Goal: Task Accomplishment & Management: Manage account settings

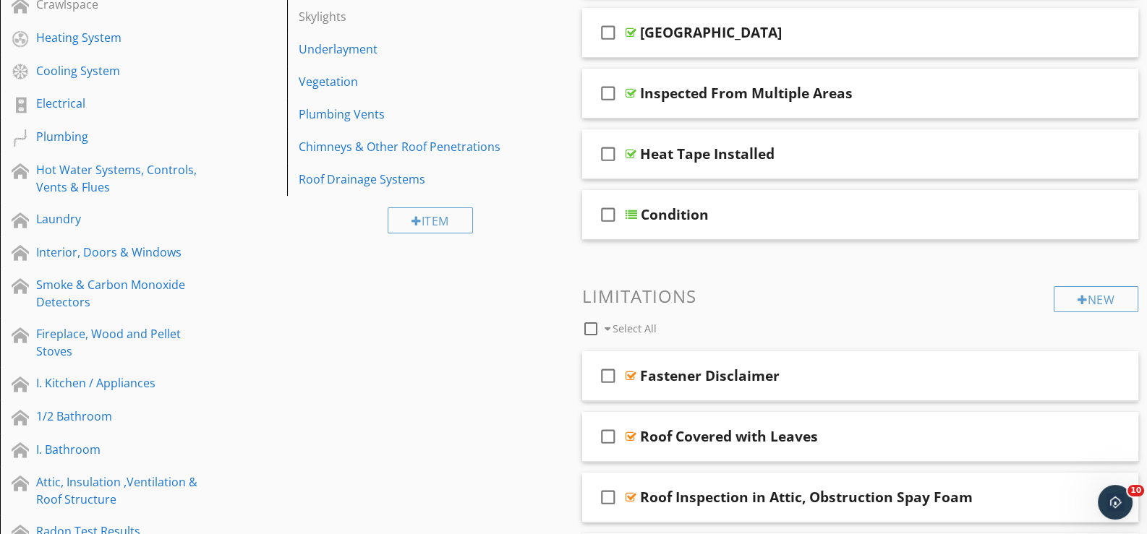
scroll to position [155, 0]
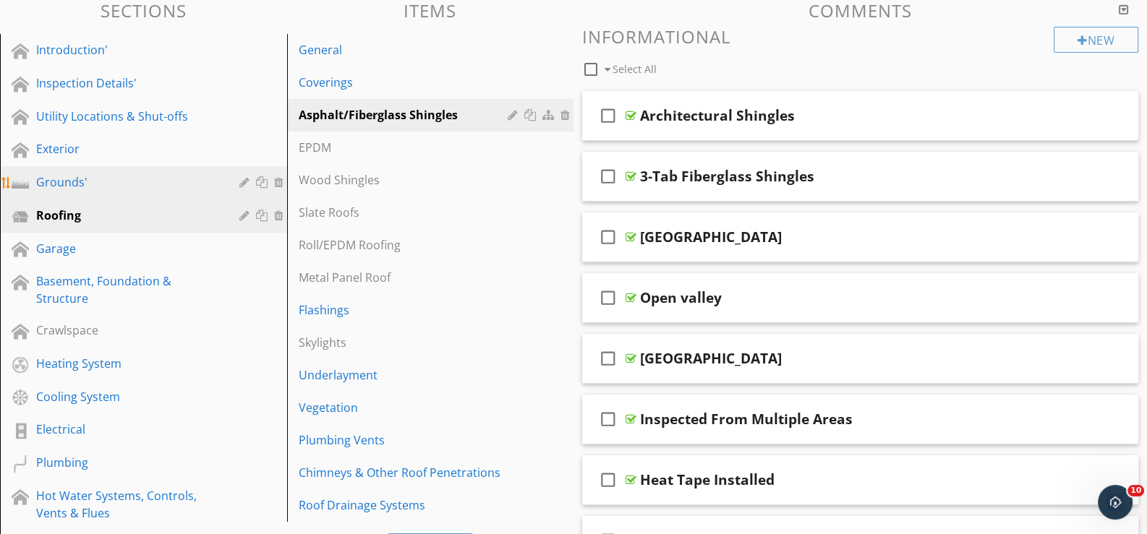
click at [66, 174] on div "Grounds'" at bounding box center [127, 182] width 182 height 17
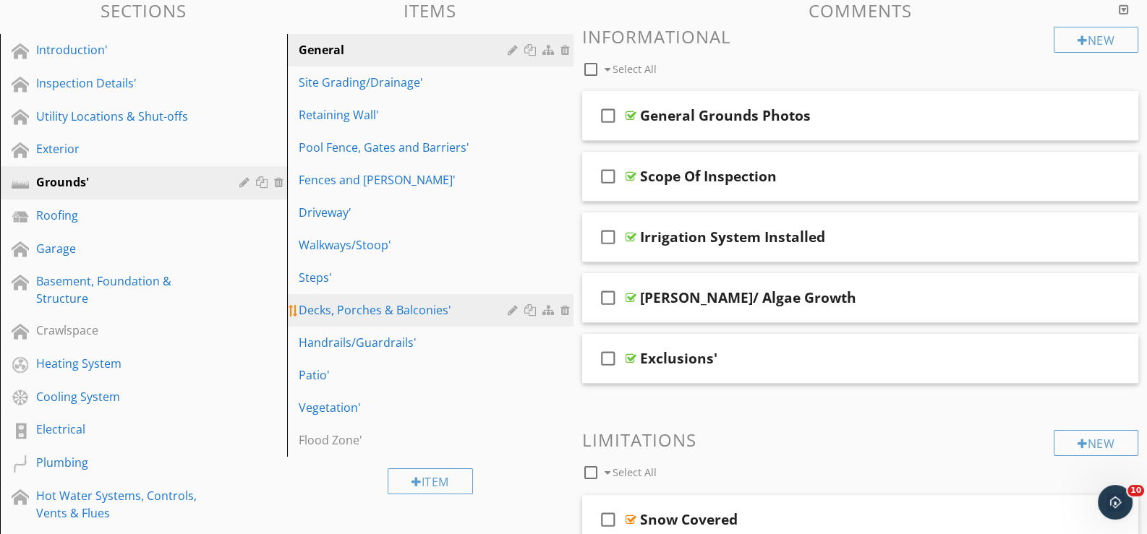
click at [340, 303] on div "Decks, Porches & Balconies'" at bounding box center [406, 310] width 214 height 17
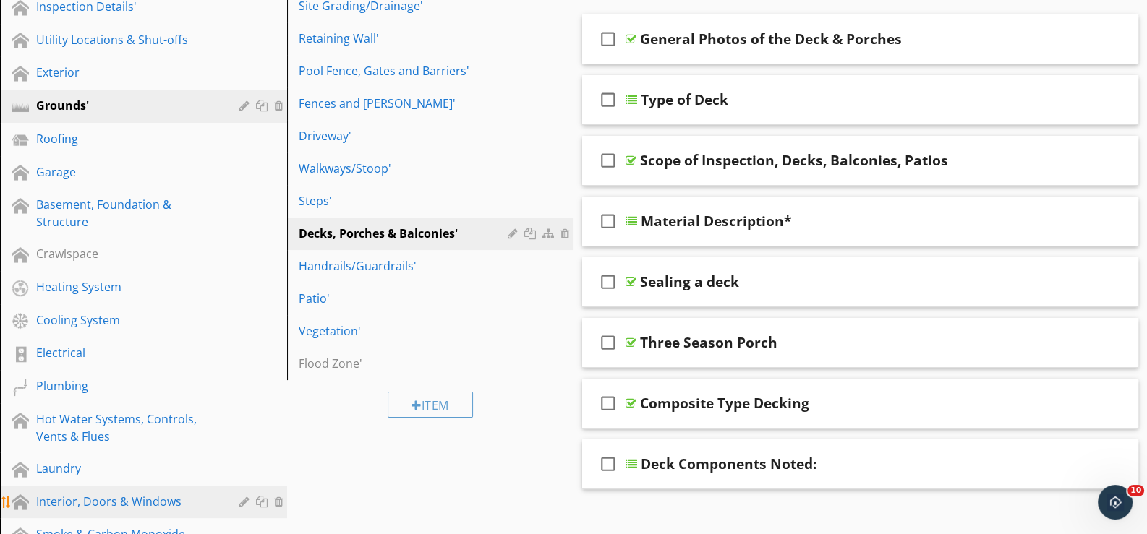
scroll to position [228, 0]
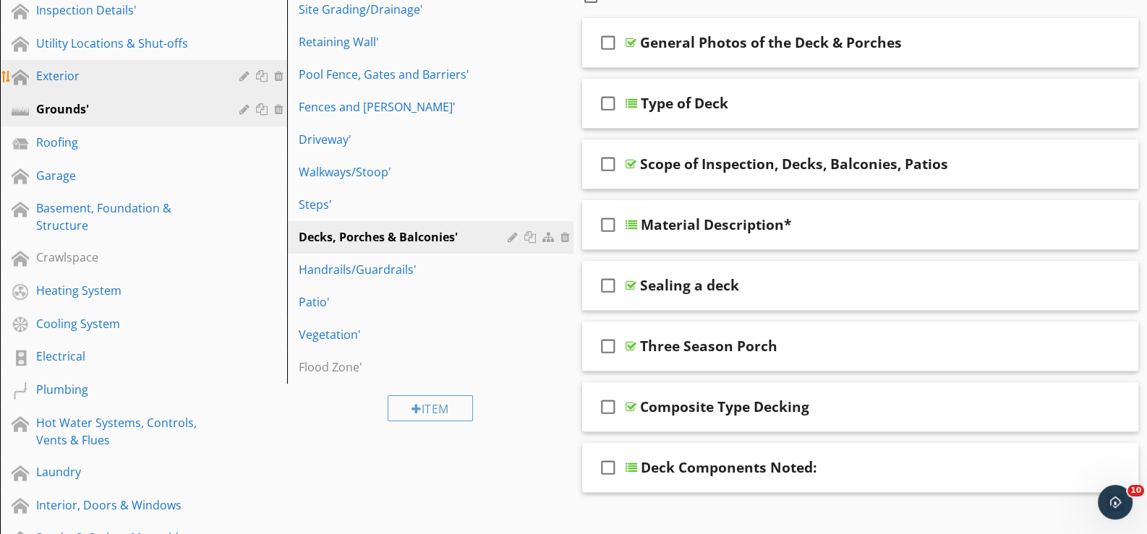
click at [69, 71] on div "Exterior" at bounding box center [127, 75] width 182 height 17
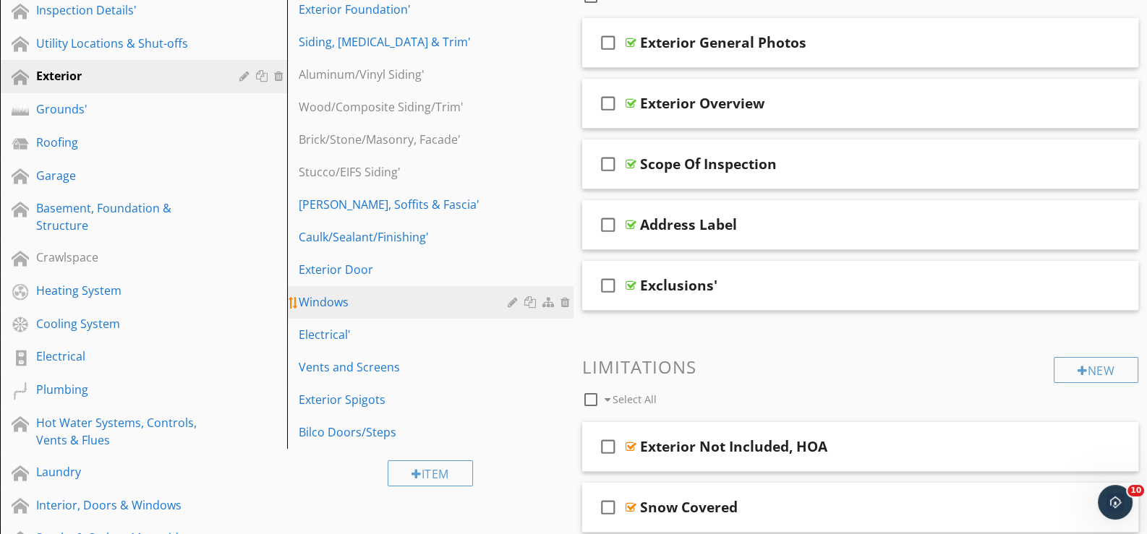
click at [333, 298] on div "Windows" at bounding box center [406, 302] width 214 height 17
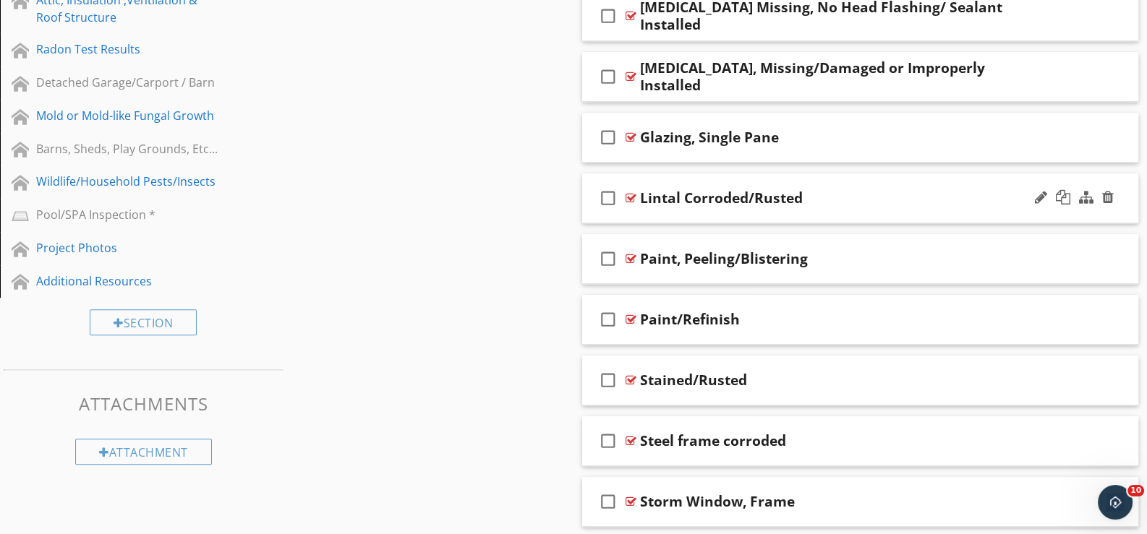
scroll to position [1012, 0]
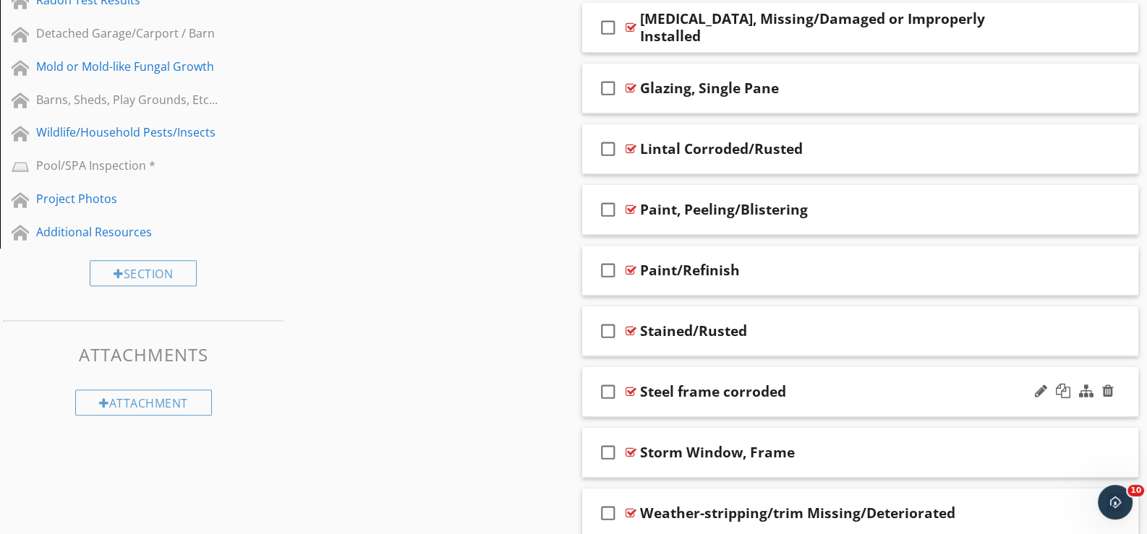
click at [652, 403] on div "check_box_outline_blank Steel frame corroded" at bounding box center [860, 392] width 556 height 50
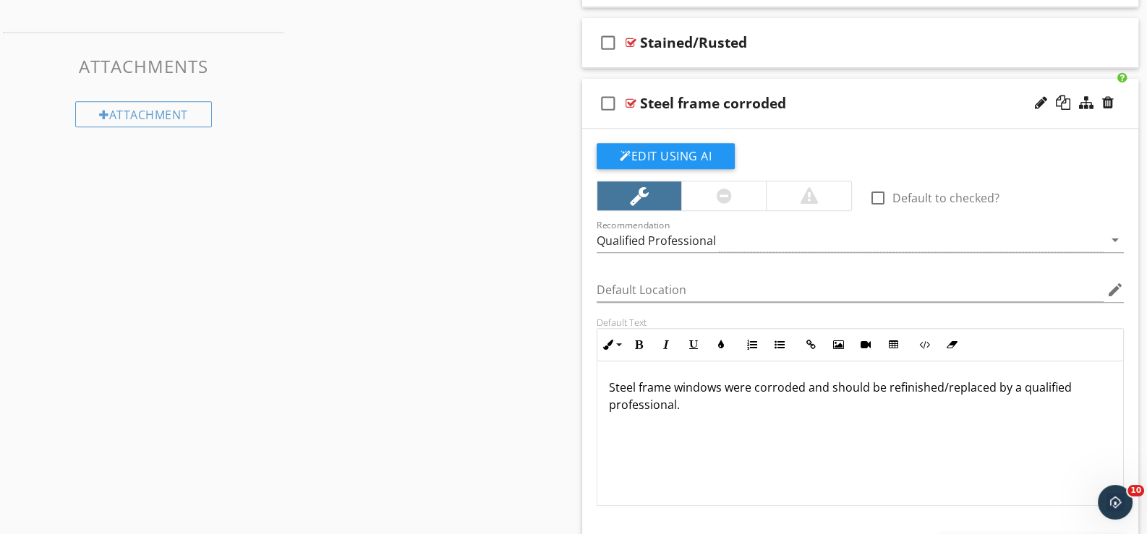
scroll to position [1301, 0]
click at [651, 148] on button "Edit Using AI" at bounding box center [666, 156] width 138 height 26
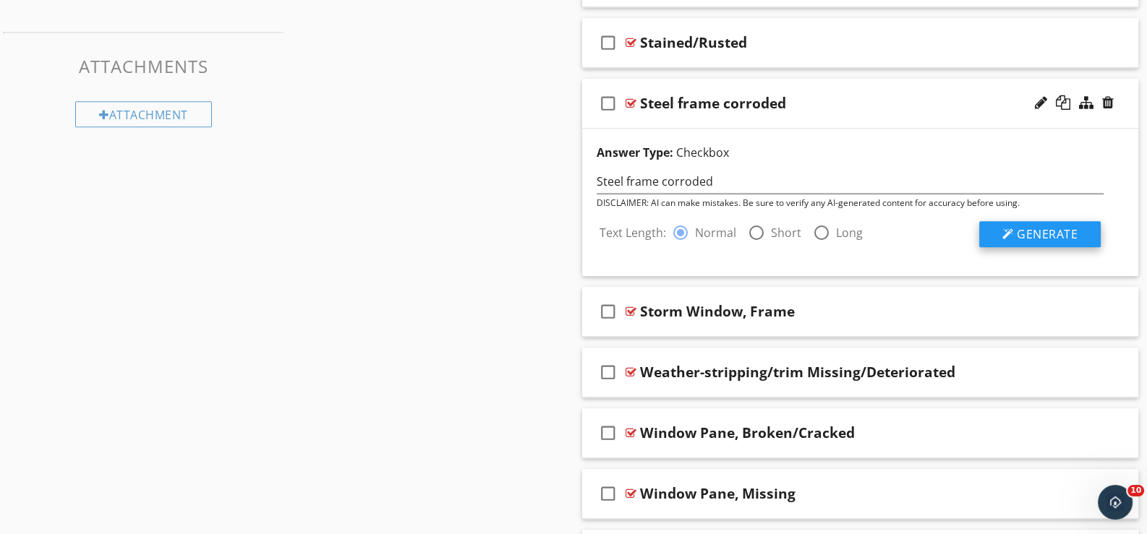
click at [1039, 227] on span "Generate" at bounding box center [1047, 234] width 61 height 16
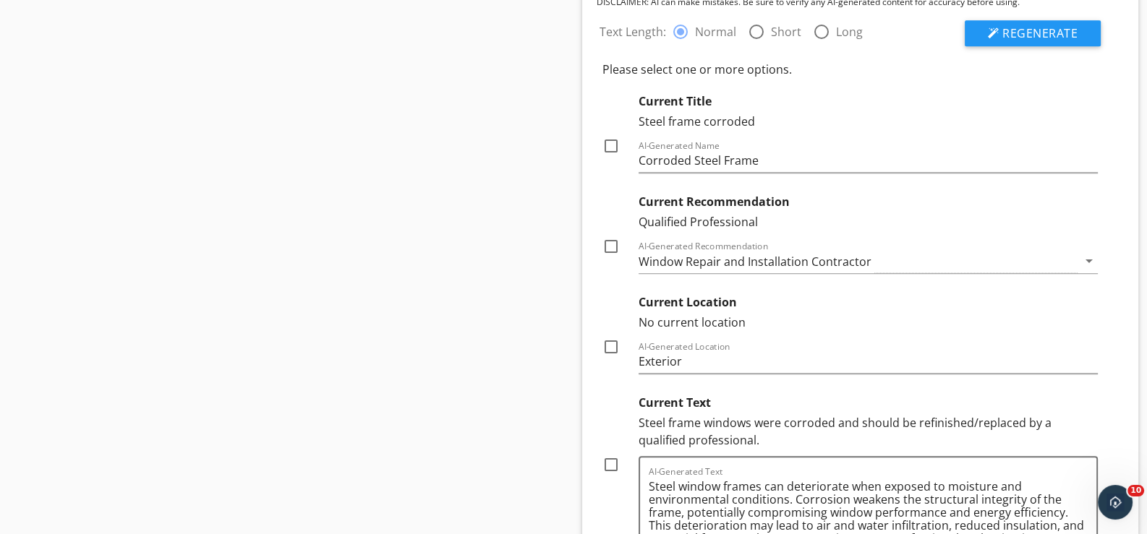
scroll to position [1519, 0]
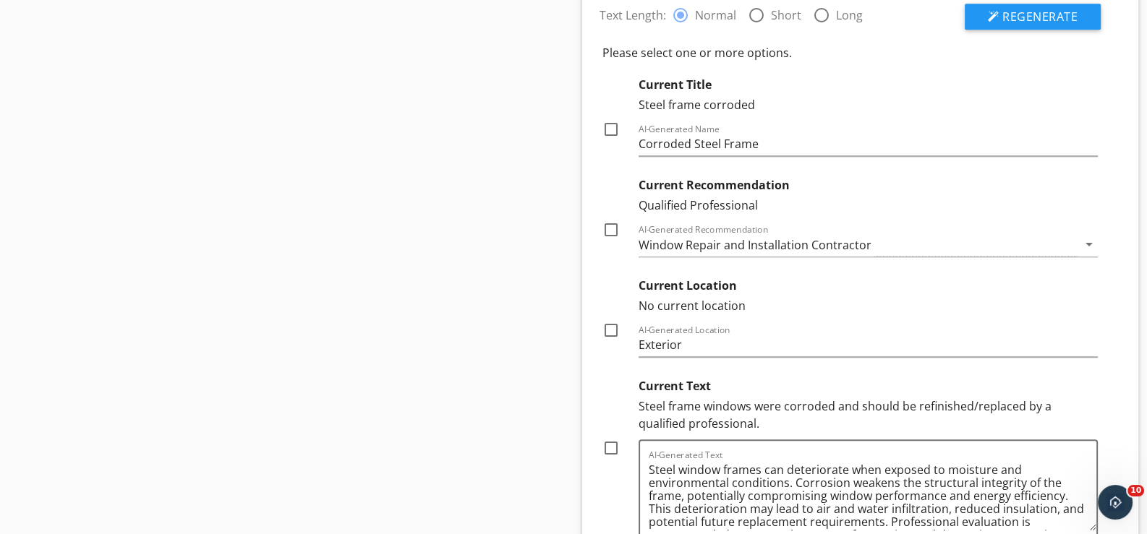
click at [610, 325] on div at bounding box center [611, 330] width 25 height 25
checkbox input "true"
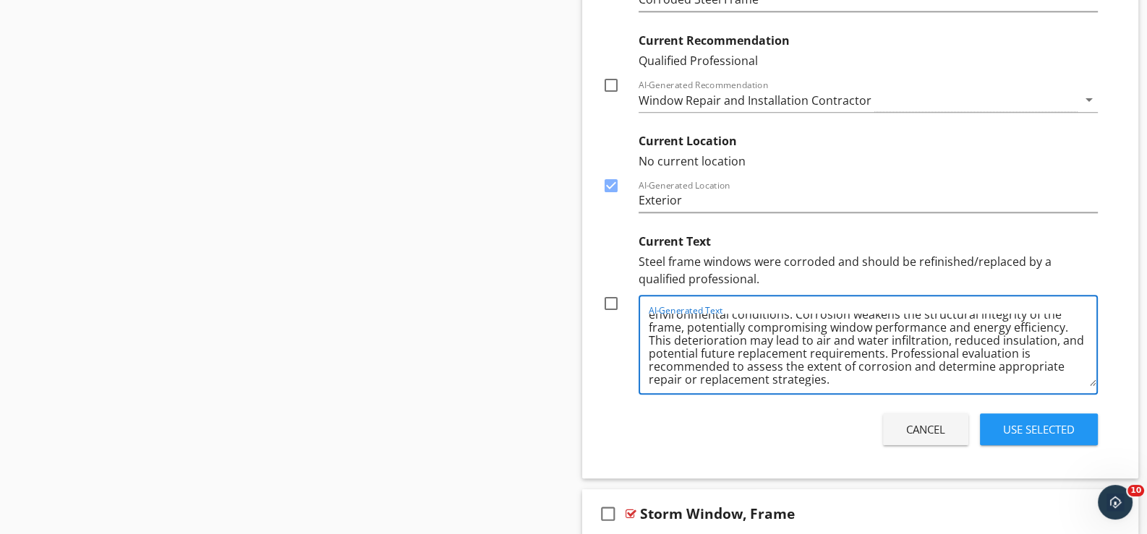
scroll to position [29, 0]
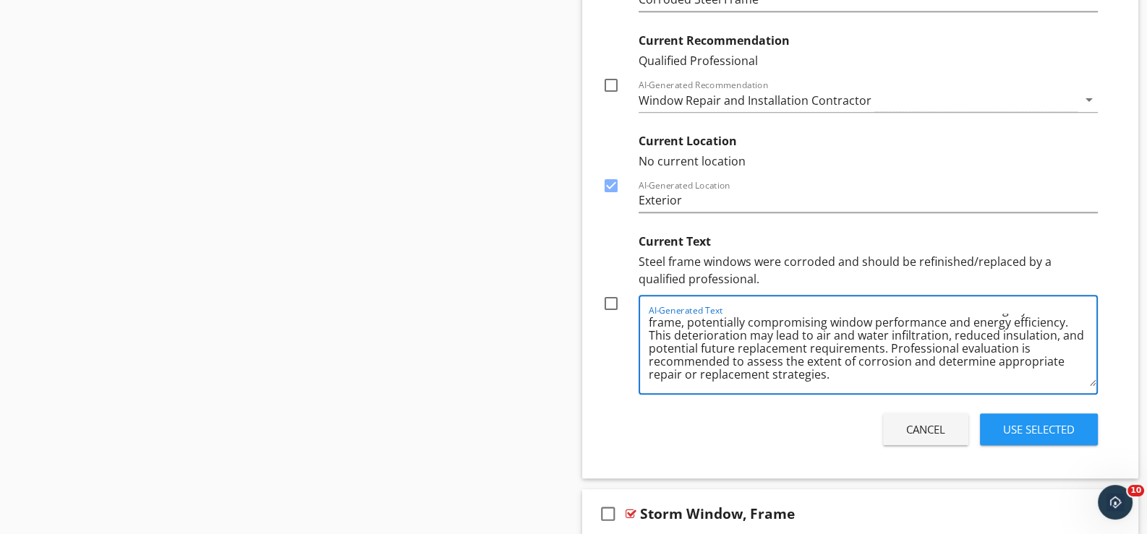
drag, startPoint x: 649, startPoint y: 321, endPoint x: 945, endPoint y: 361, distance: 299.2
click at [1064, 375] on textarea "Steel window frames can deteriorate when exposed to moisture and environmental …" at bounding box center [873, 350] width 448 height 72
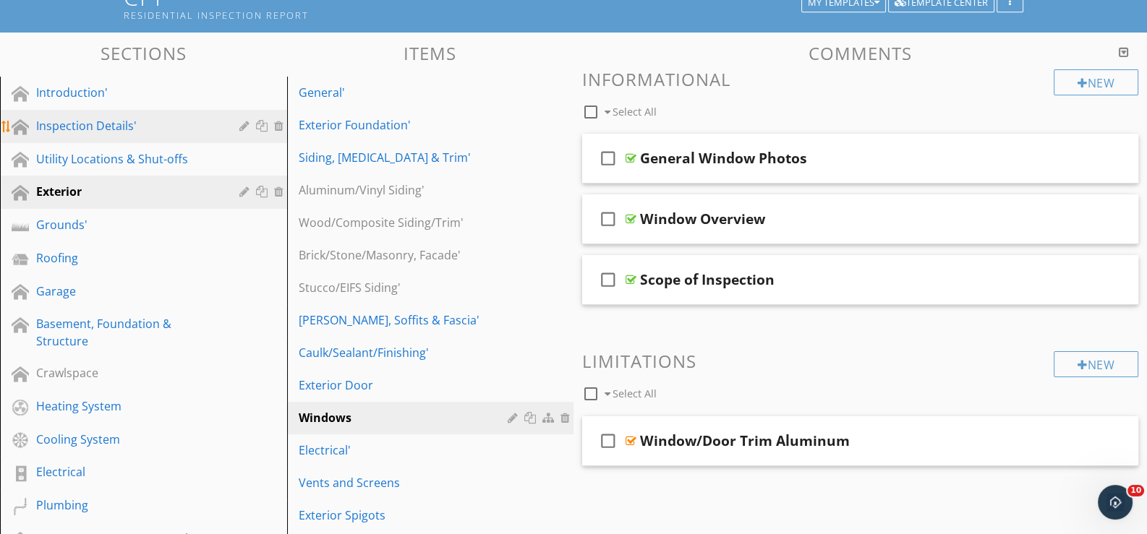
scroll to position [72, 0]
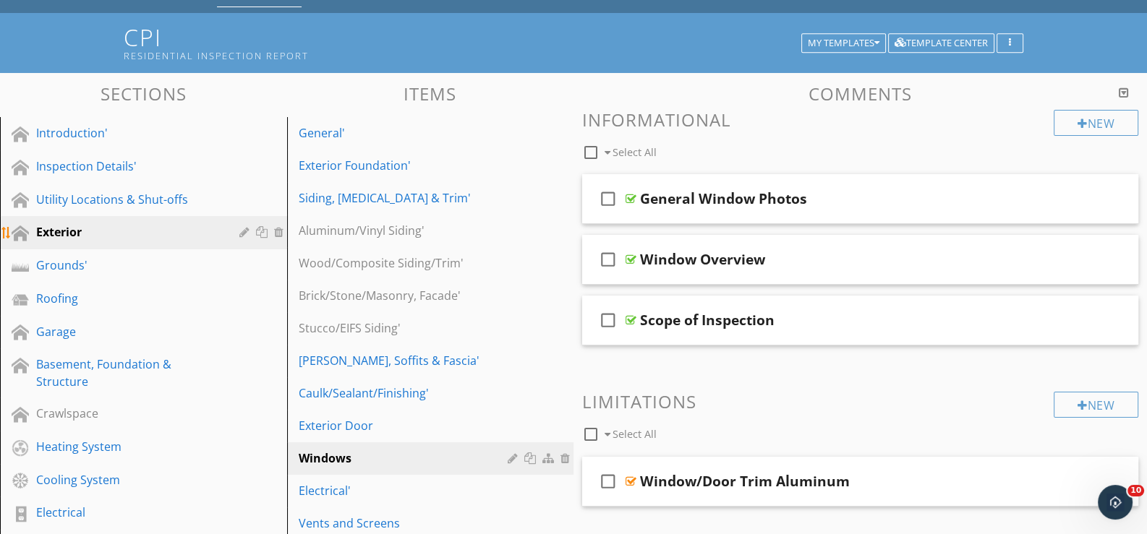
click at [76, 227] on div "Exterior" at bounding box center [127, 231] width 182 height 17
click at [351, 422] on div "Exterior Door" at bounding box center [406, 425] width 214 height 17
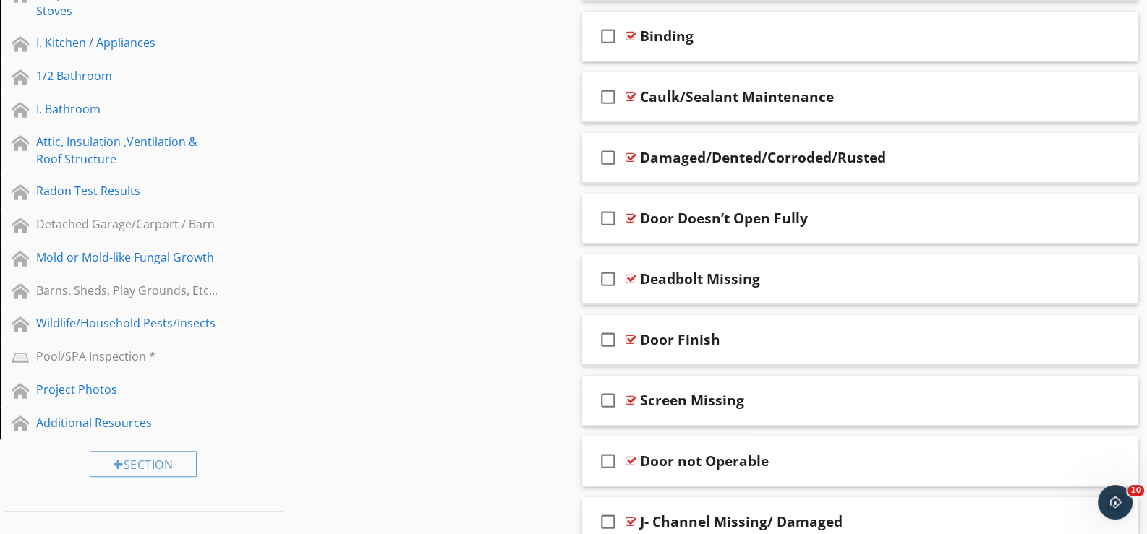
scroll to position [868, 0]
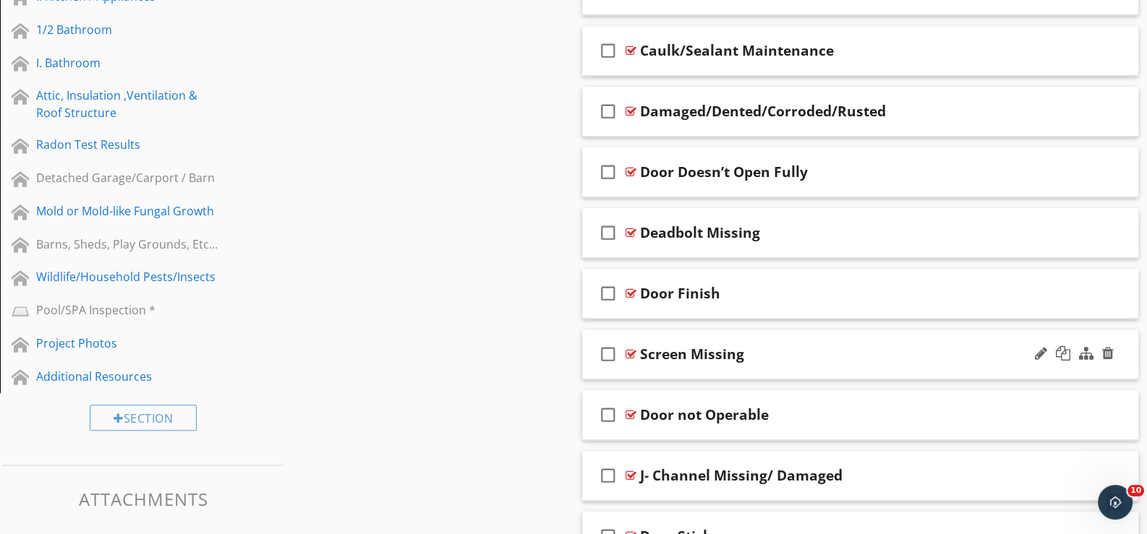
click at [634, 369] on div "check_box_outline_blank Screen Missing" at bounding box center [860, 355] width 556 height 50
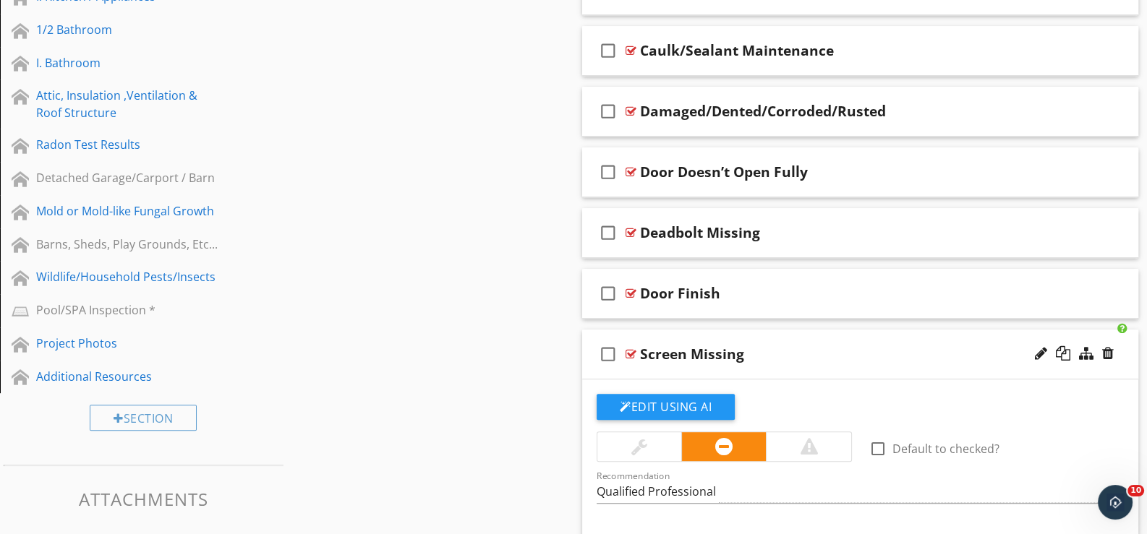
click at [639, 365] on div "check_box_outline_blank Screen Missing" at bounding box center [860, 355] width 556 height 50
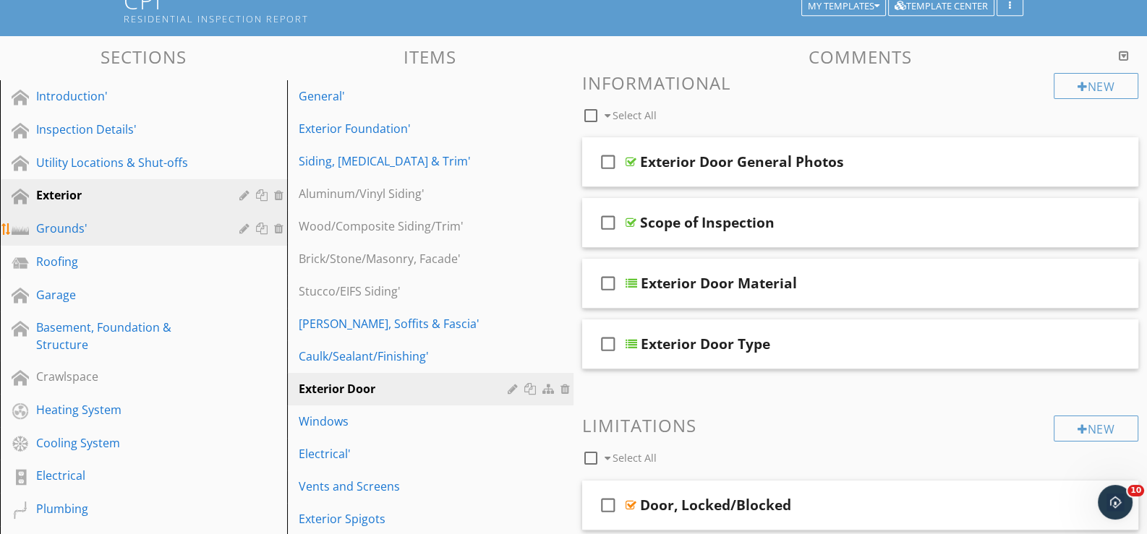
scroll to position [144, 0]
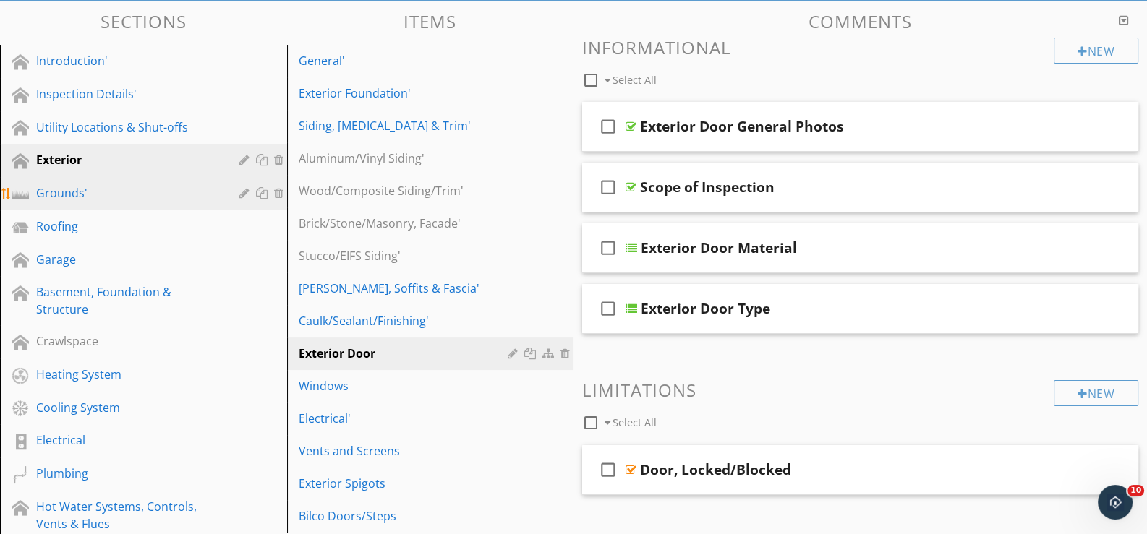
click at [63, 187] on div "Grounds'" at bounding box center [127, 192] width 182 height 17
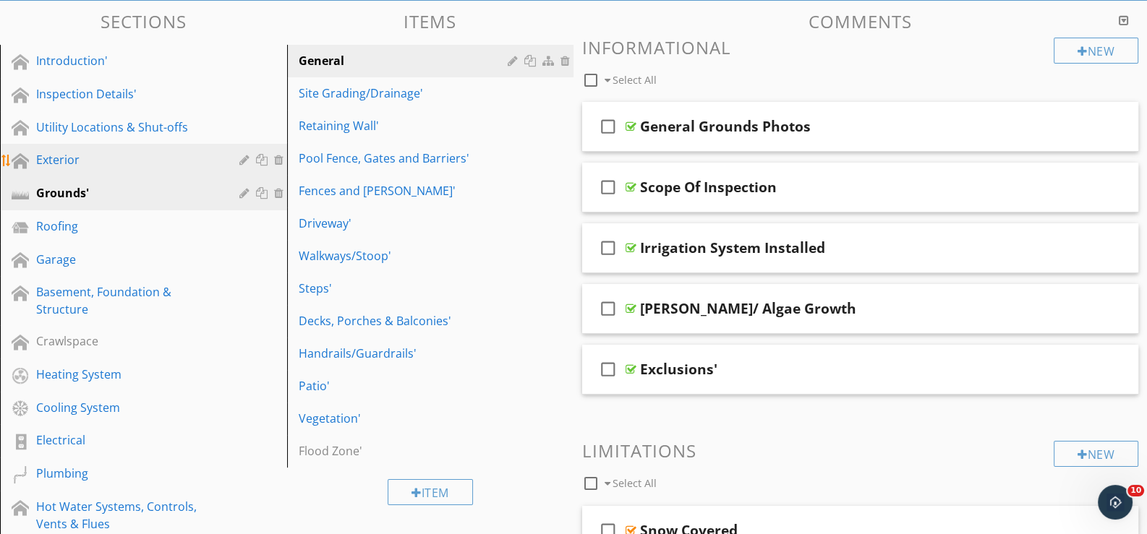
click at [58, 151] on div "Exterior" at bounding box center [127, 159] width 182 height 17
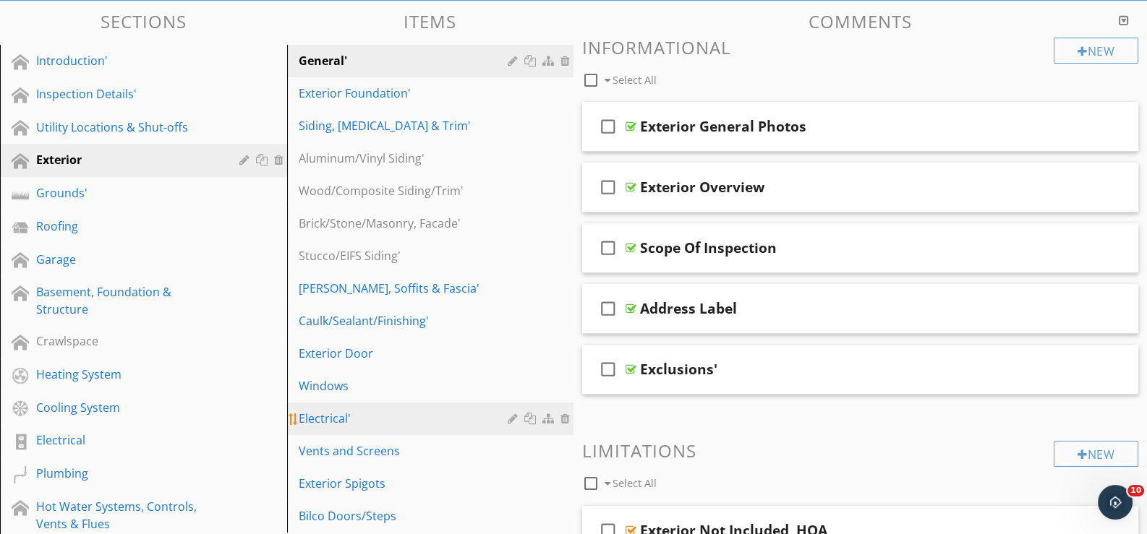
click at [324, 413] on div "Electrical'" at bounding box center [406, 418] width 214 height 17
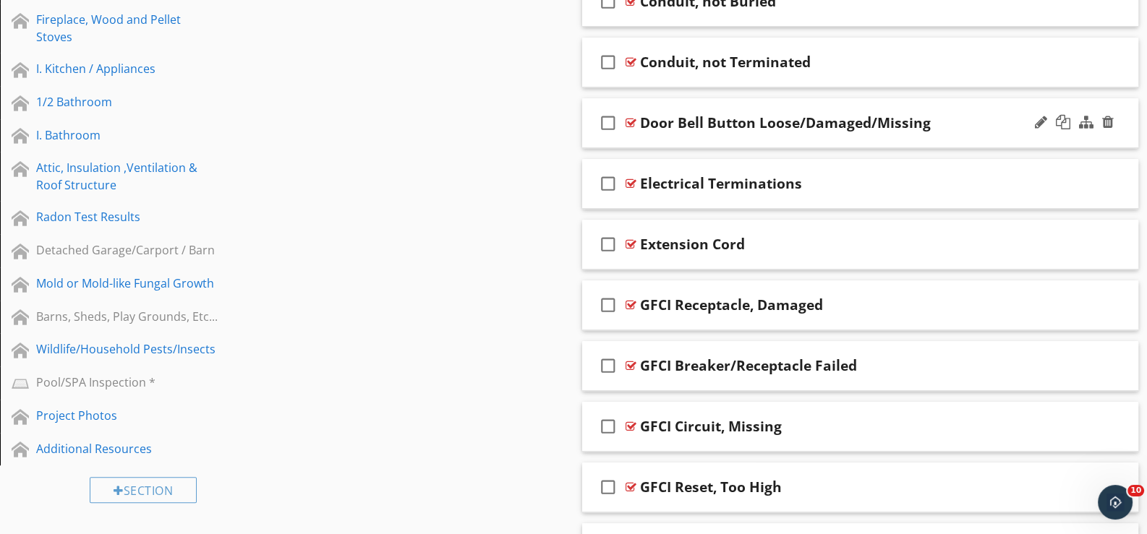
scroll to position [868, 0]
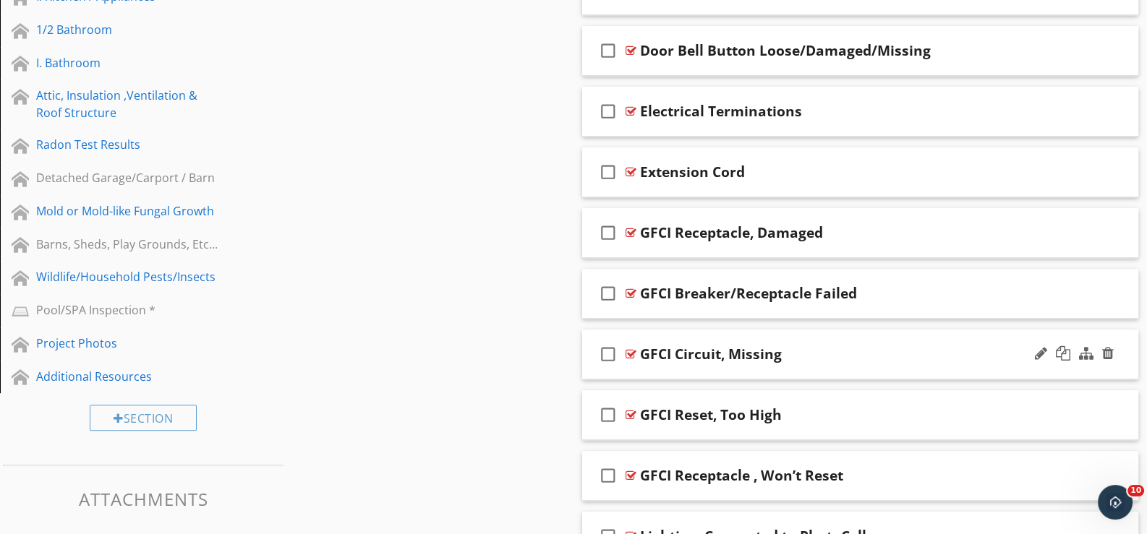
click at [639, 367] on div "check_box_outline_blank GFCI Circuit, Missing" at bounding box center [860, 355] width 556 height 50
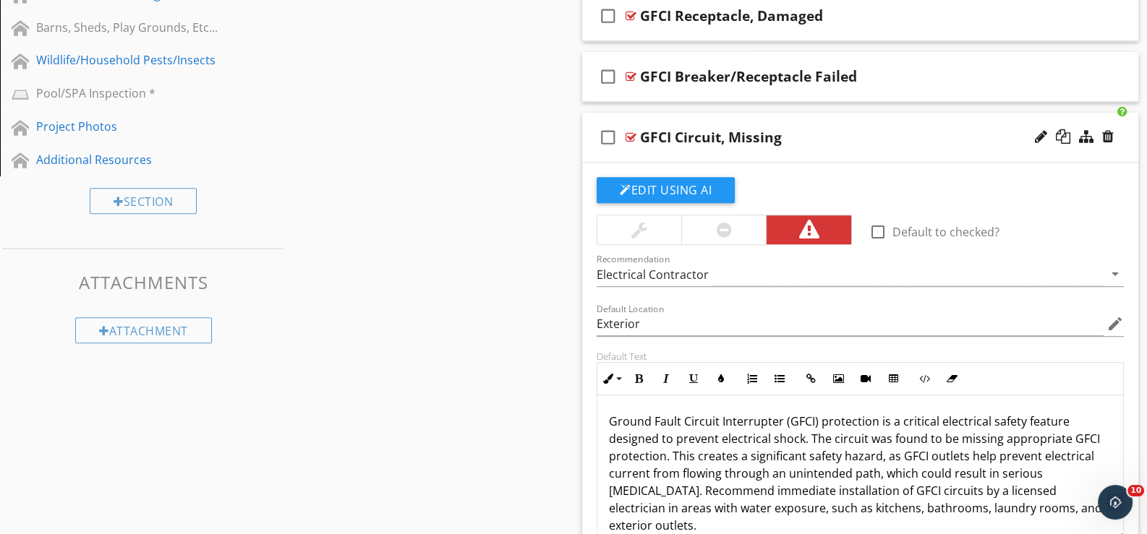
scroll to position [12, 0]
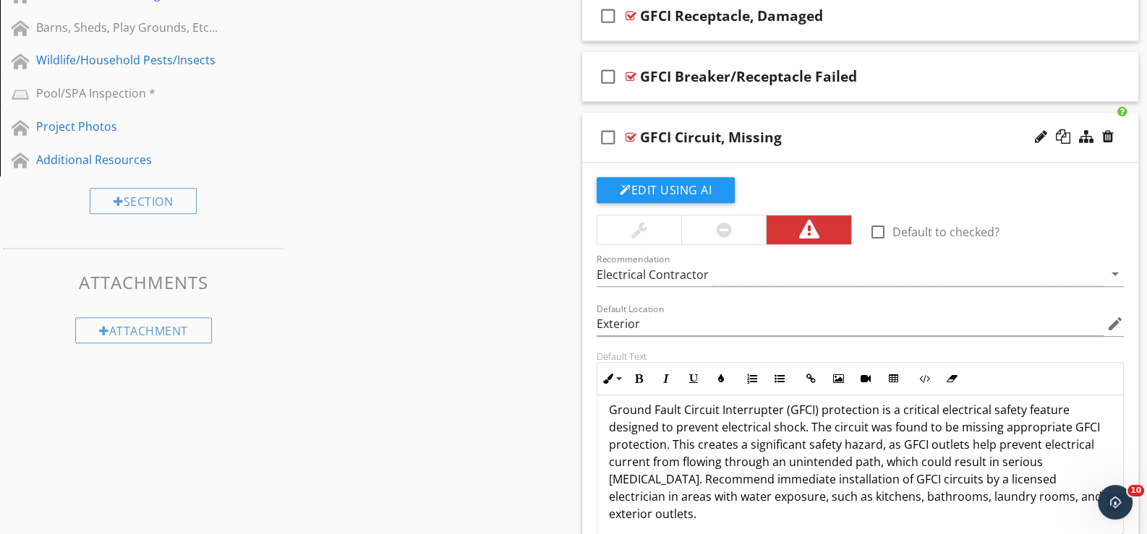
drag, startPoint x: 607, startPoint y: 410, endPoint x: 1055, endPoint y: 508, distance: 459.0
click at [1070, 513] on div "Ground Fault Circuit Interrupter (GFCI) protection is a critical electrical saf…" at bounding box center [860, 462] width 526 height 156
copy p "Ground Fault Circuit Interrupter (GFCI) protection is a critical electrical saf…"
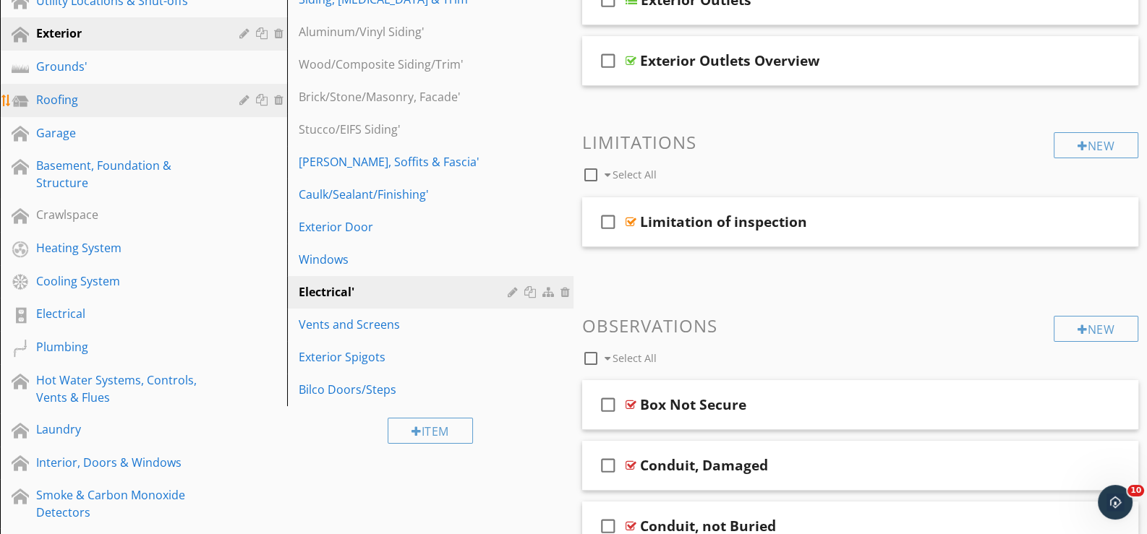
scroll to position [217, 0]
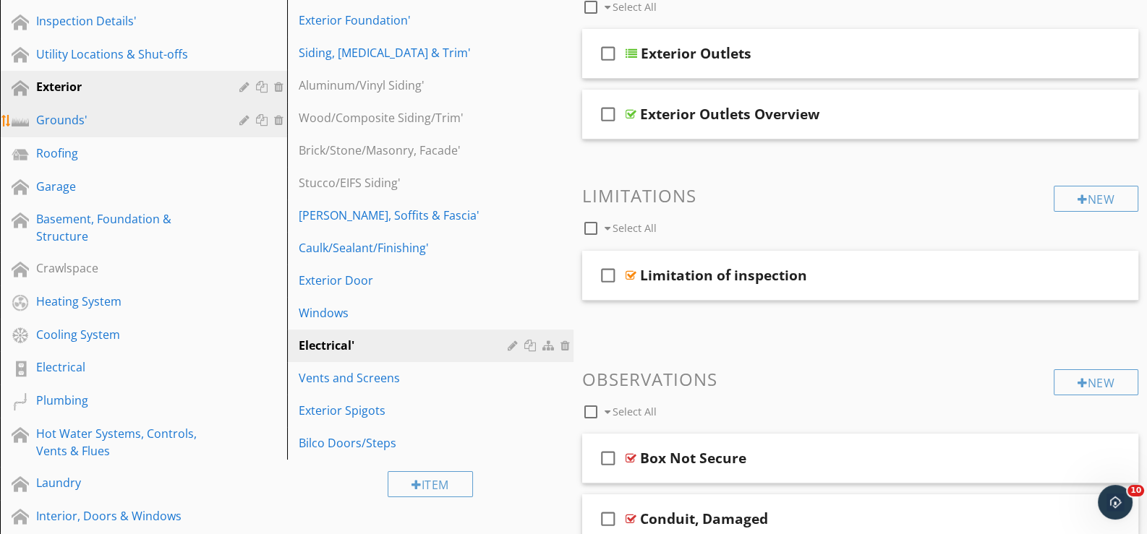
click at [56, 116] on div "Grounds'" at bounding box center [127, 119] width 182 height 17
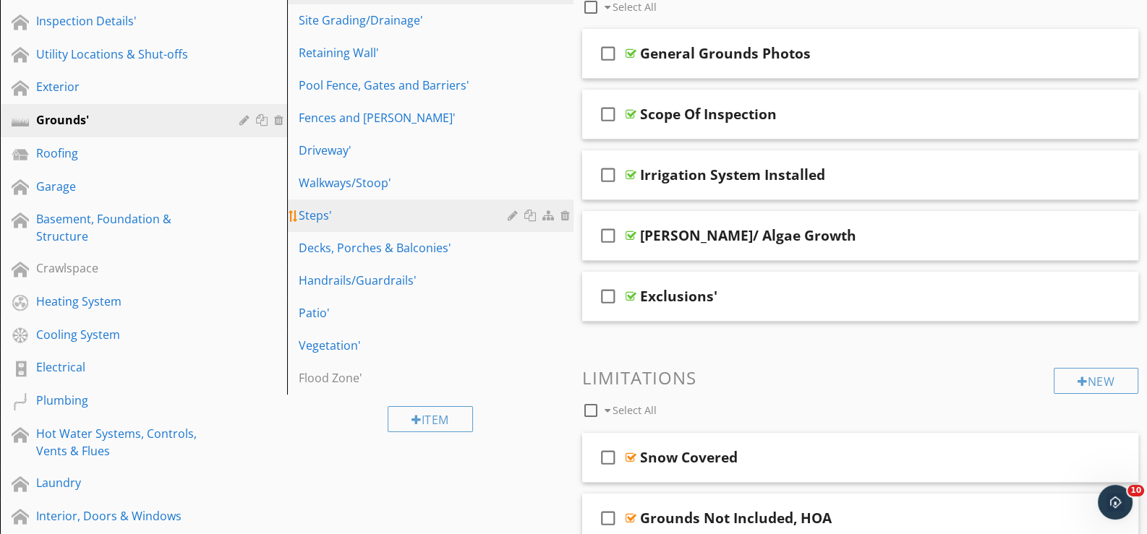
click at [315, 209] on div "Steps'" at bounding box center [406, 215] width 214 height 17
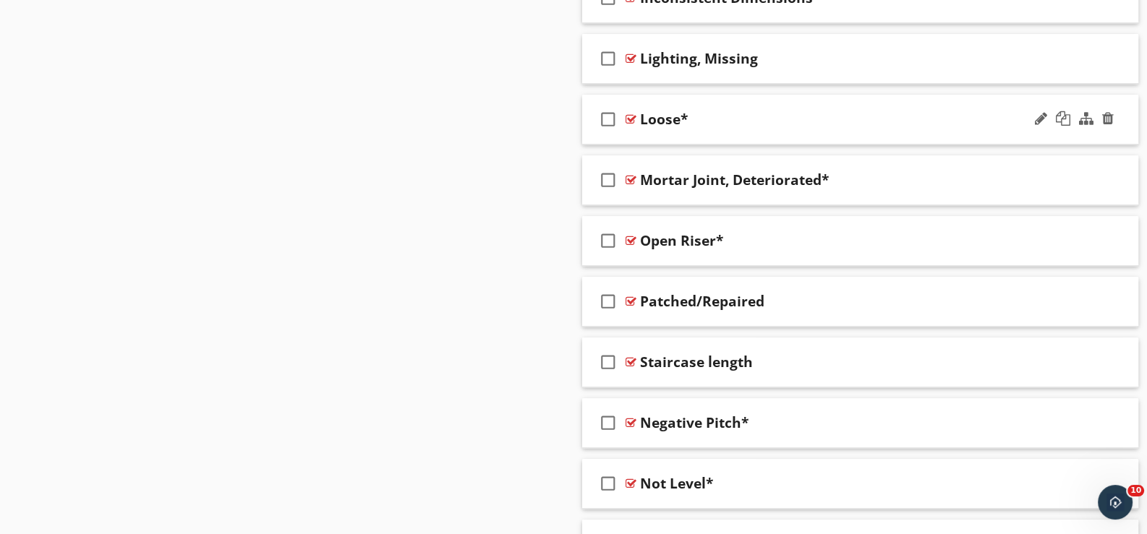
scroll to position [1446, 0]
click at [644, 248] on div "check_box_outline_blank Open Riser*" at bounding box center [860, 241] width 556 height 50
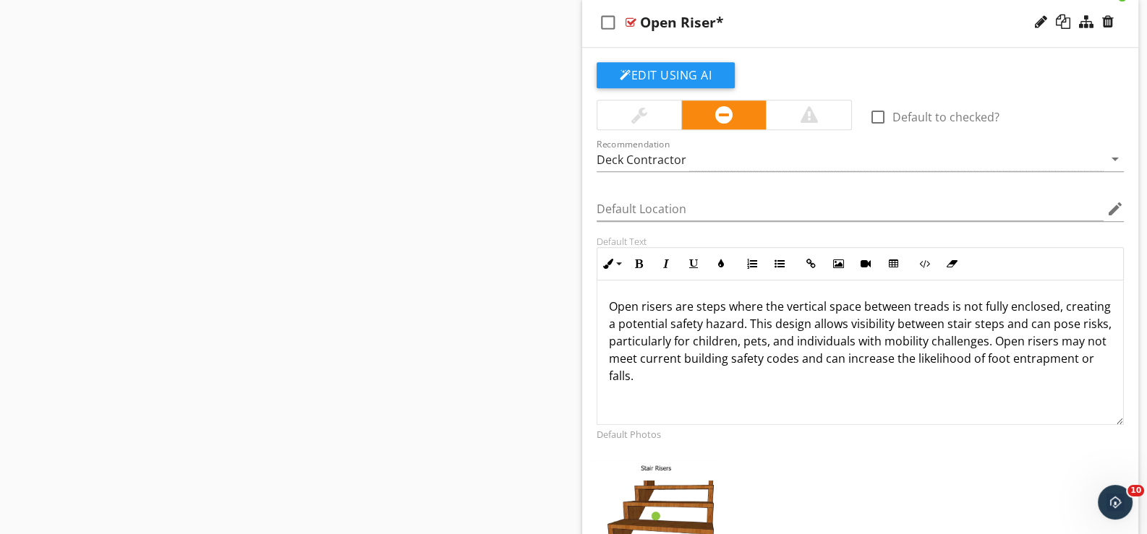
scroll to position [0, 0]
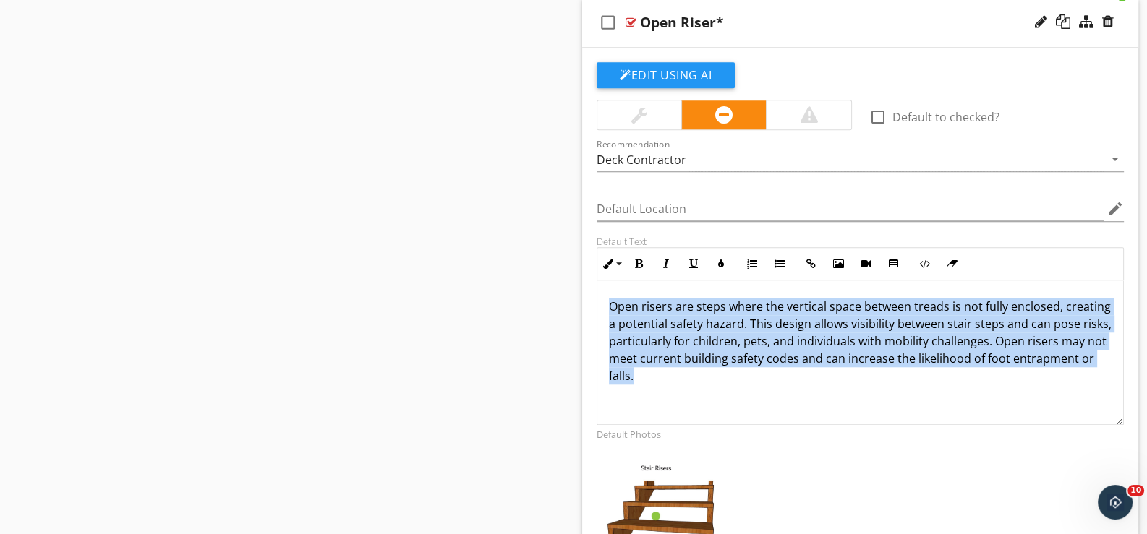
drag, startPoint x: 605, startPoint y: 304, endPoint x: 723, endPoint y: 370, distance: 135.0
click at [723, 370] on div "Open risers are steps where the vertical space between treads is not fully encl…" at bounding box center [860, 353] width 526 height 145
copy p "Open risers are steps where the vertical space between treads is not fully encl…"
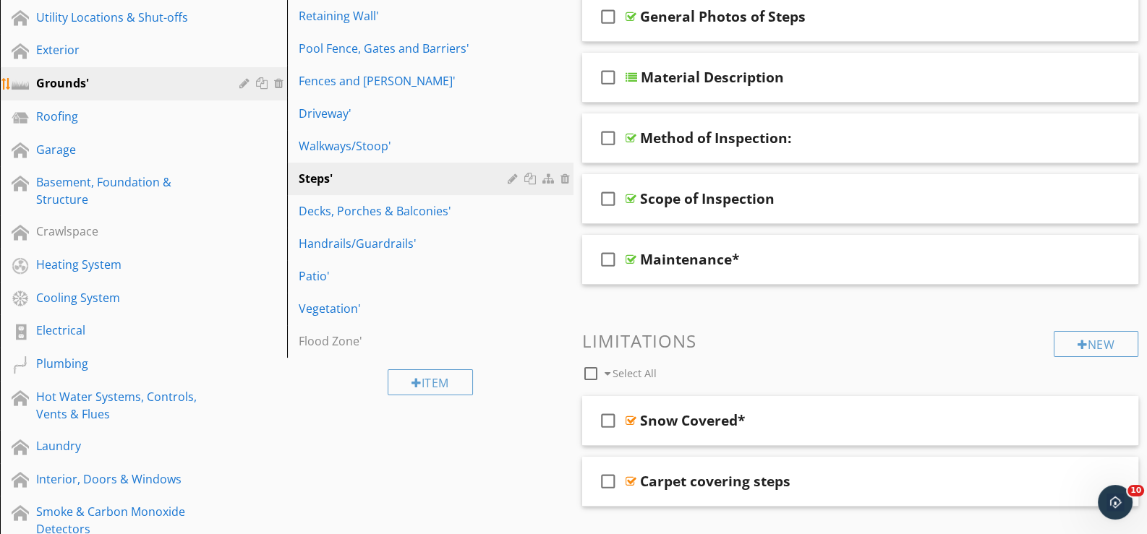
scroll to position [217, 0]
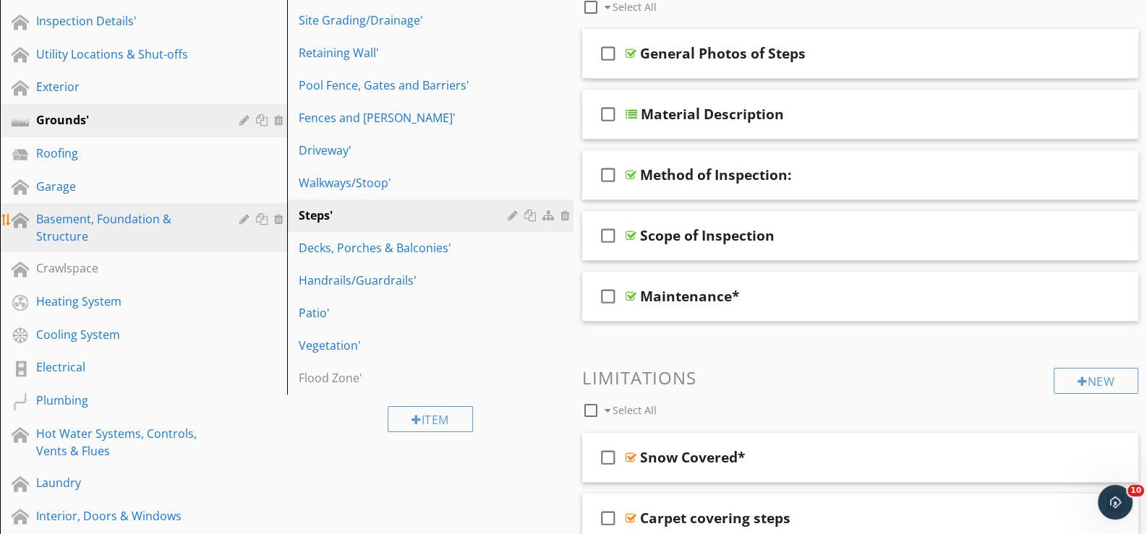
click at [98, 218] on div "Basement, Foundation & Structure" at bounding box center [127, 227] width 182 height 35
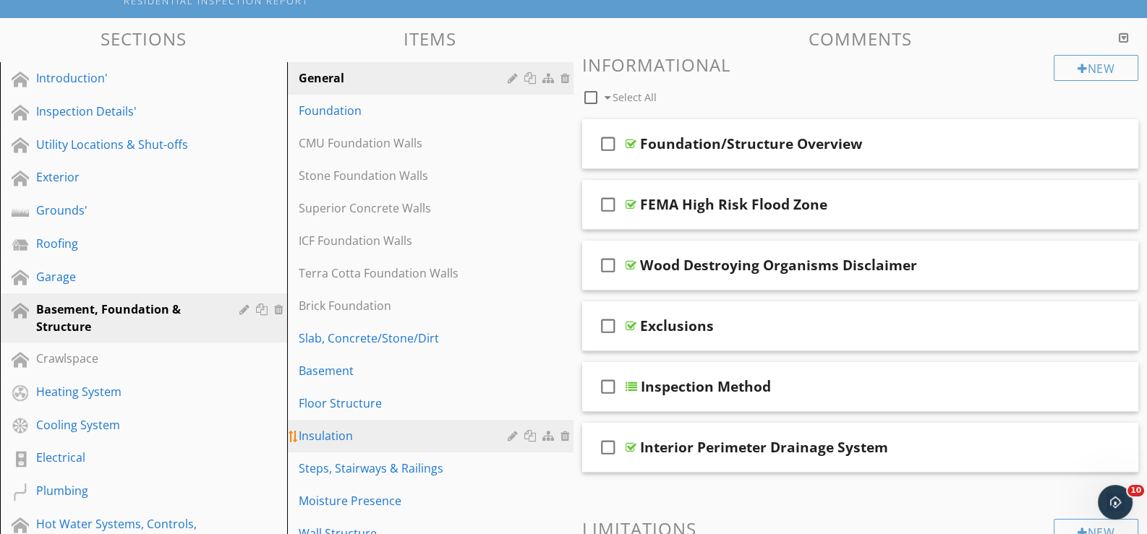
scroll to position [144, 0]
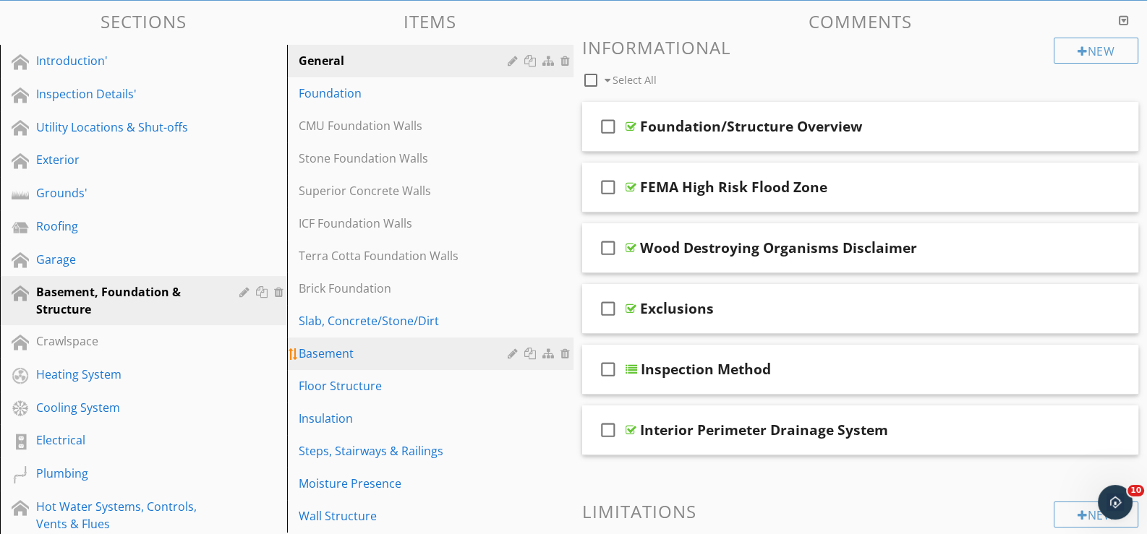
click at [333, 346] on div "Basement" at bounding box center [406, 353] width 214 height 17
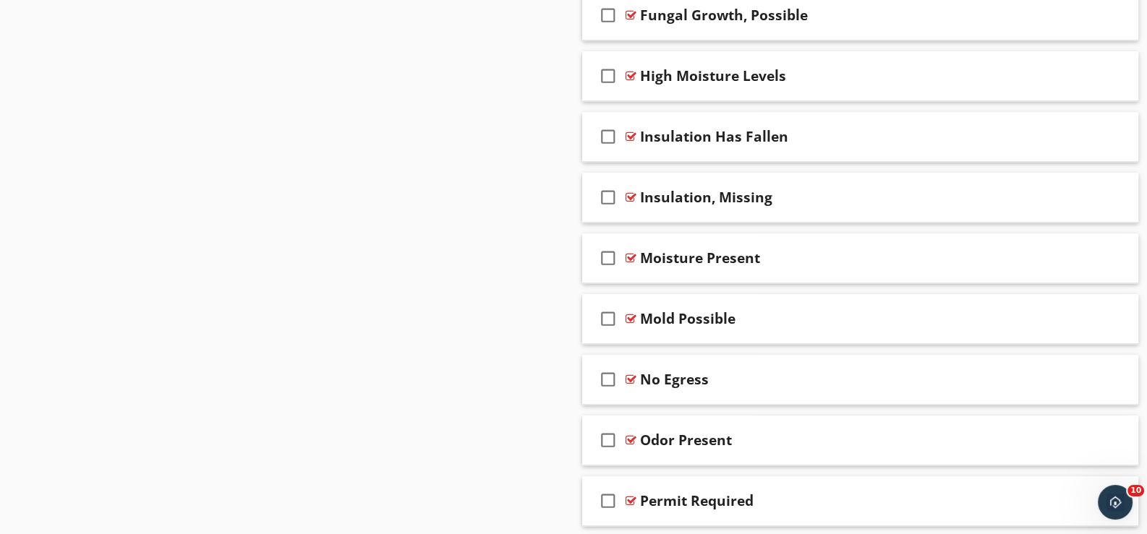
scroll to position [1808, 0]
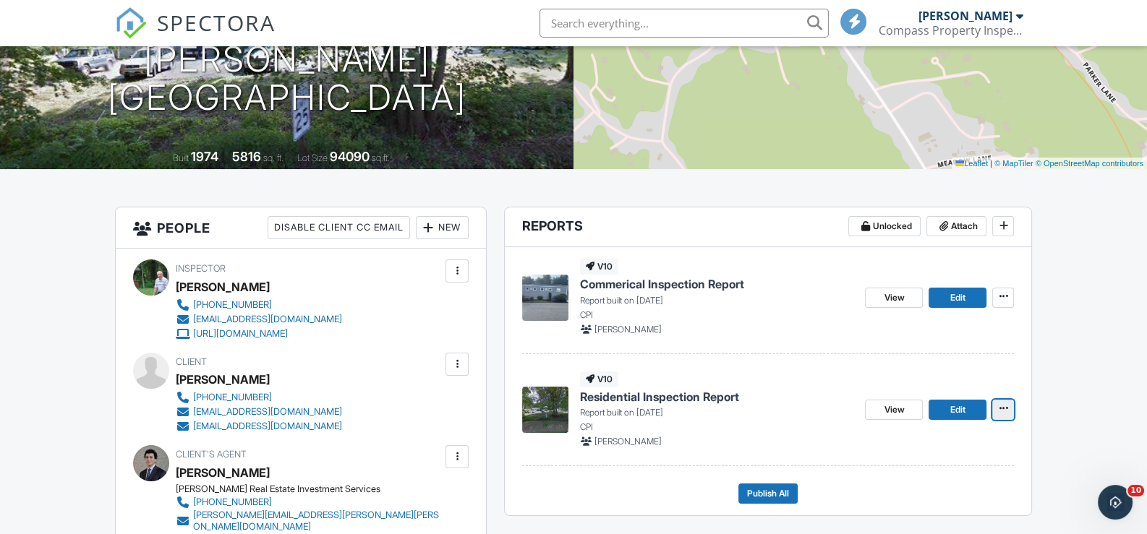
click at [1005, 408] on icon at bounding box center [1003, 409] width 9 height 10
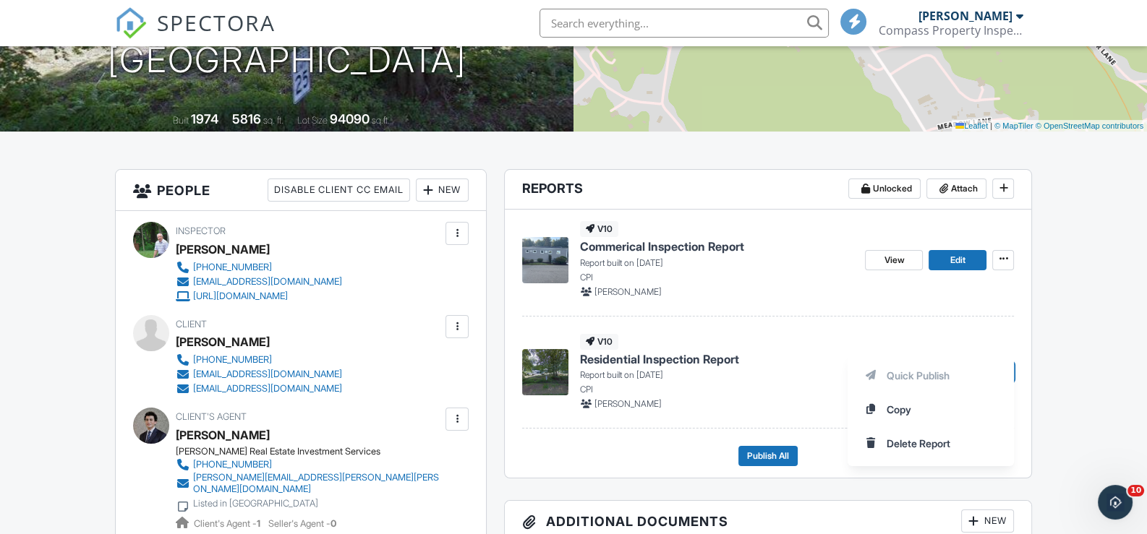
scroll to position [361, 0]
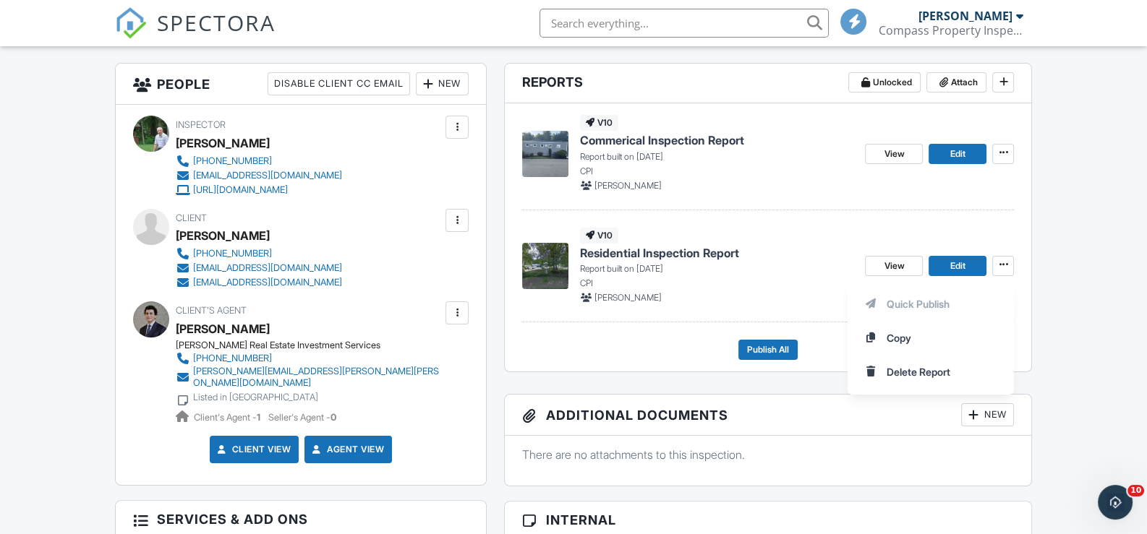
click at [1075, 341] on div "Quick Publish Copy Delete Report" at bounding box center [997, 338] width 299 height 114
click at [961, 262] on span "Edit" at bounding box center [957, 266] width 15 height 14
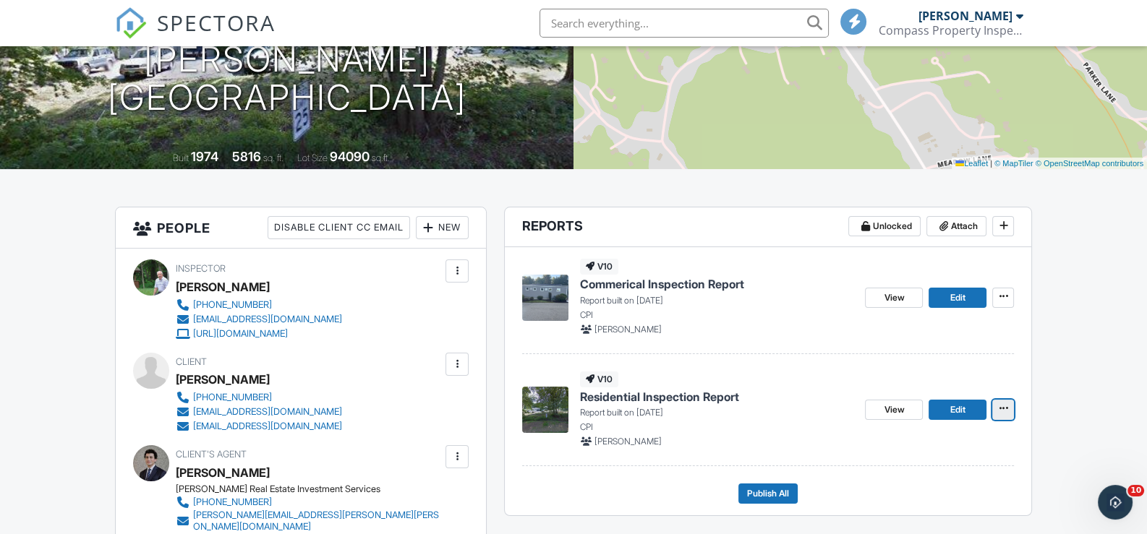
click at [1004, 406] on icon at bounding box center [1003, 409] width 9 height 10
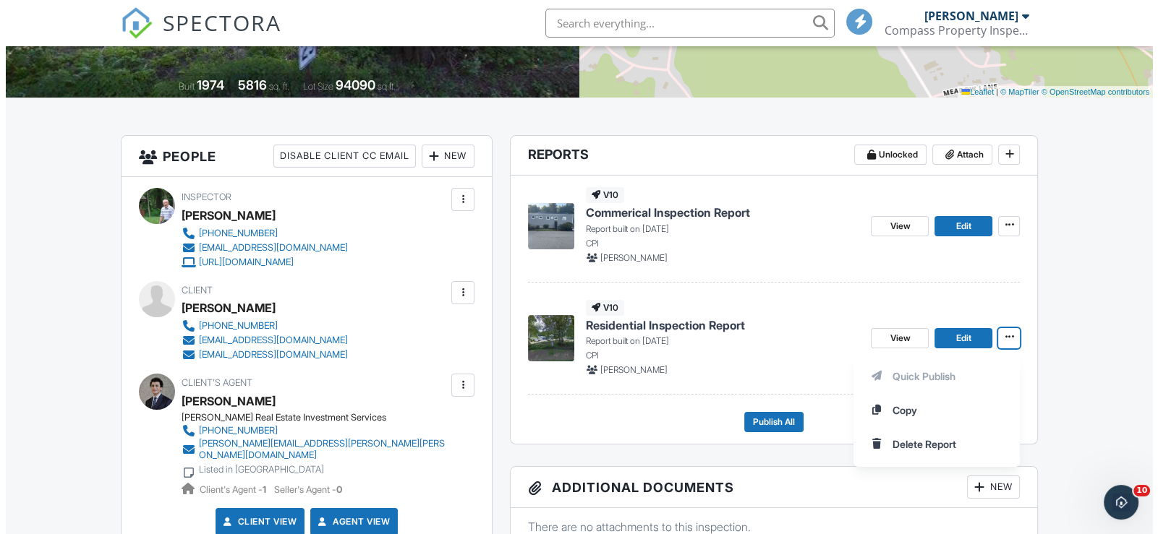
scroll to position [289, 0]
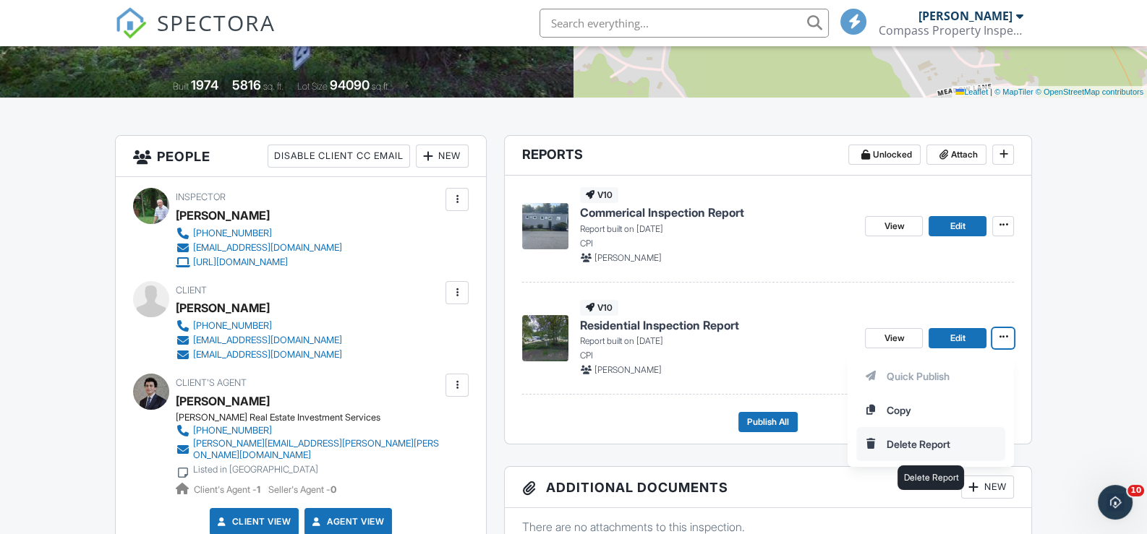
click at [914, 438] on input "Delete Report" at bounding box center [931, 444] width 148 height 33
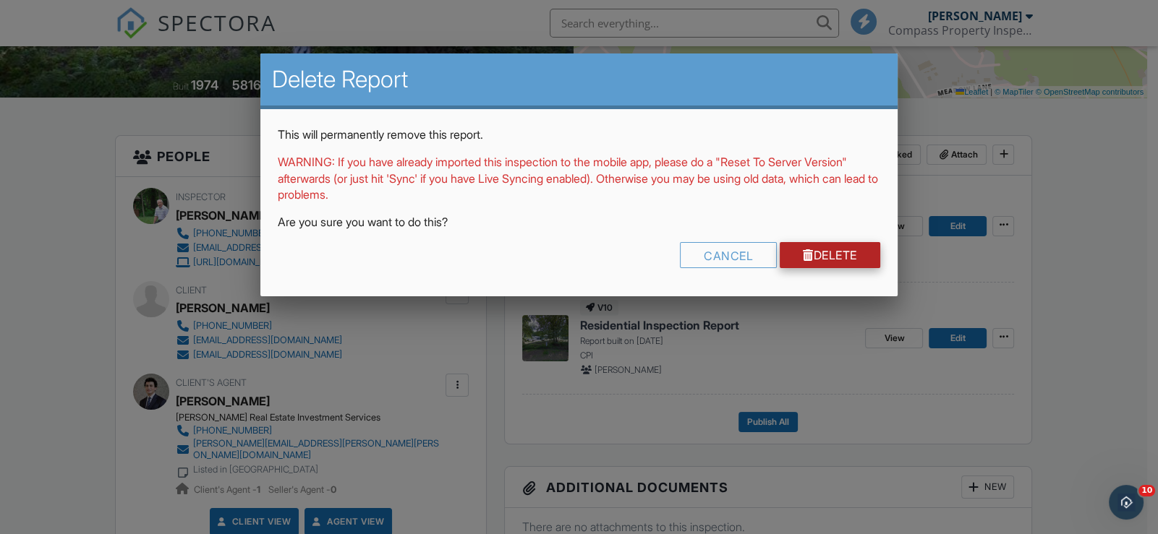
click at [835, 256] on link "Delete" at bounding box center [830, 255] width 101 height 26
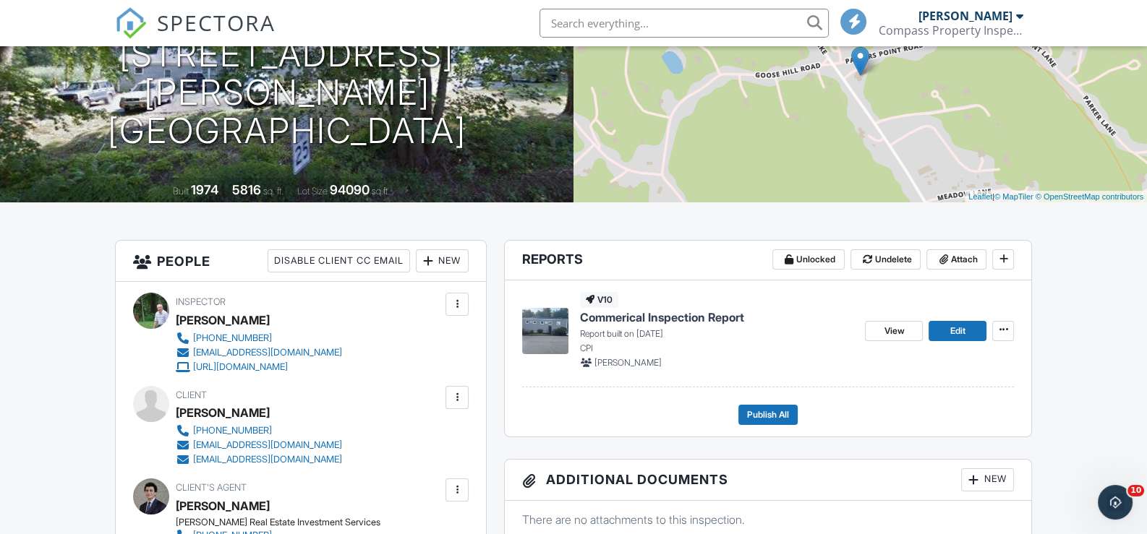
scroll to position [217, 0]
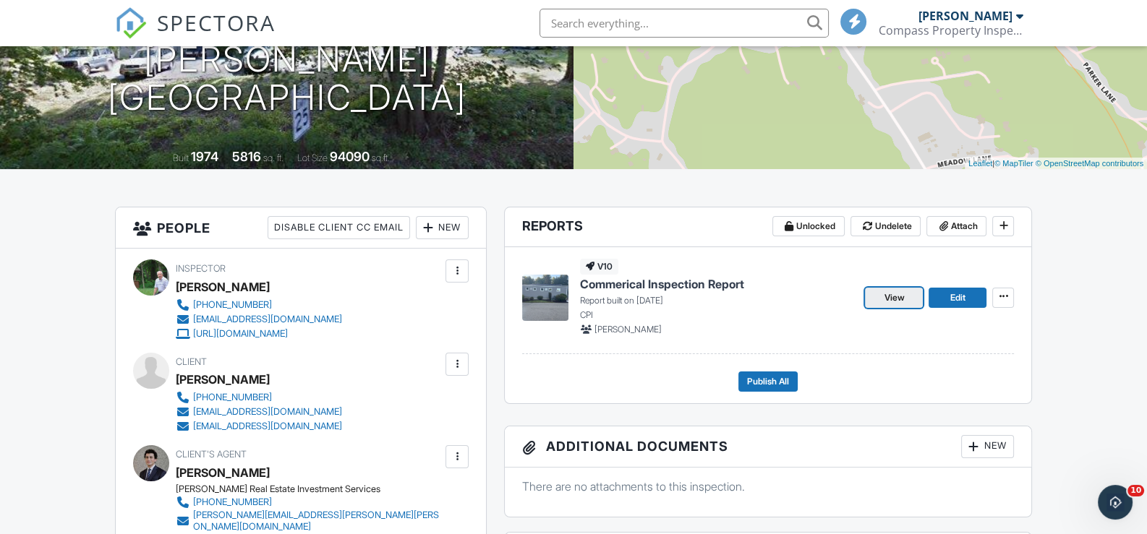
click at [895, 296] on span "View" at bounding box center [894, 298] width 20 height 14
